Goal: Task Accomplishment & Management: Use online tool/utility

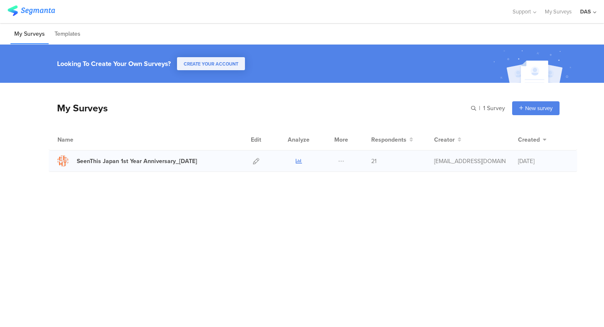
click at [298, 162] on icon at bounding box center [299, 161] width 6 height 6
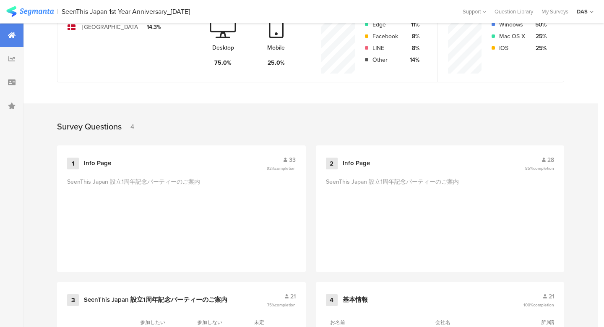
scroll to position [357, 0]
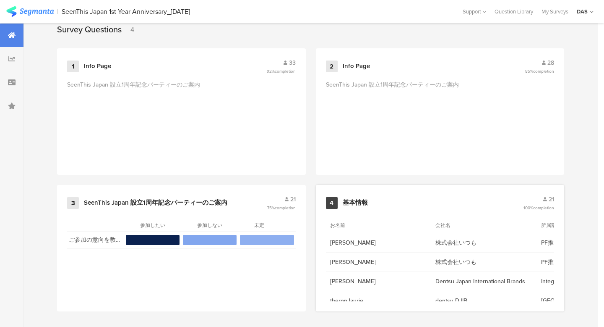
click at [544, 198] on icon at bounding box center [546, 199] width 4 height 5
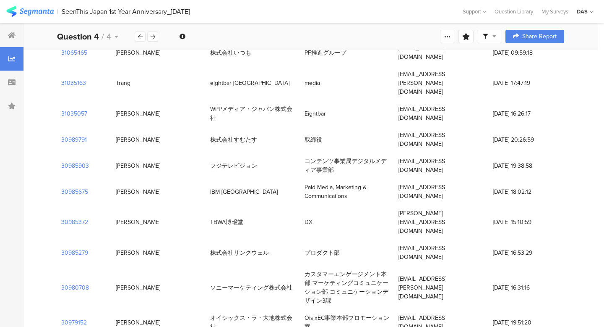
scroll to position [313, 0]
